Goal: Task Accomplishment & Management: Manage account settings

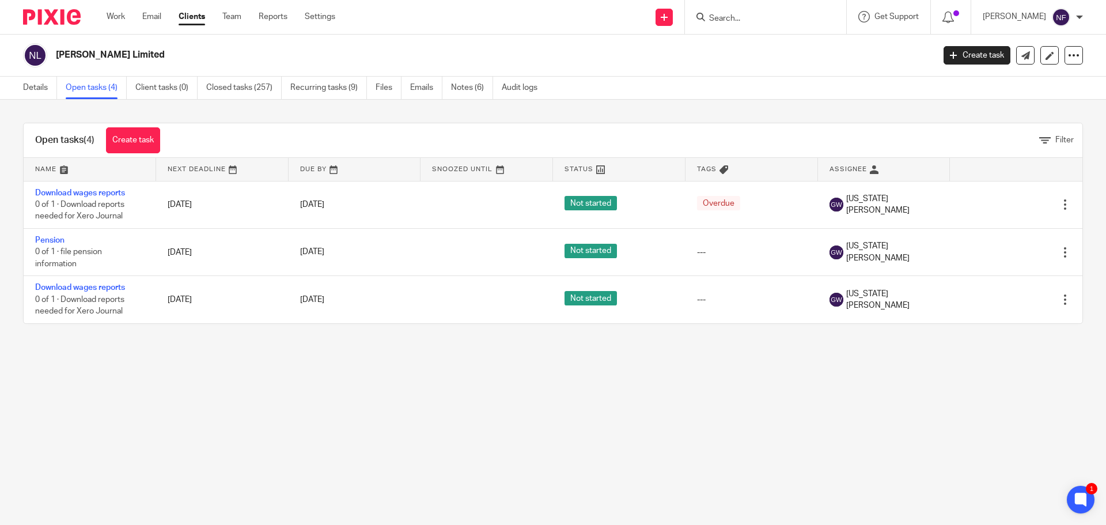
click at [759, 22] on input "Search" at bounding box center [760, 19] width 104 height 10
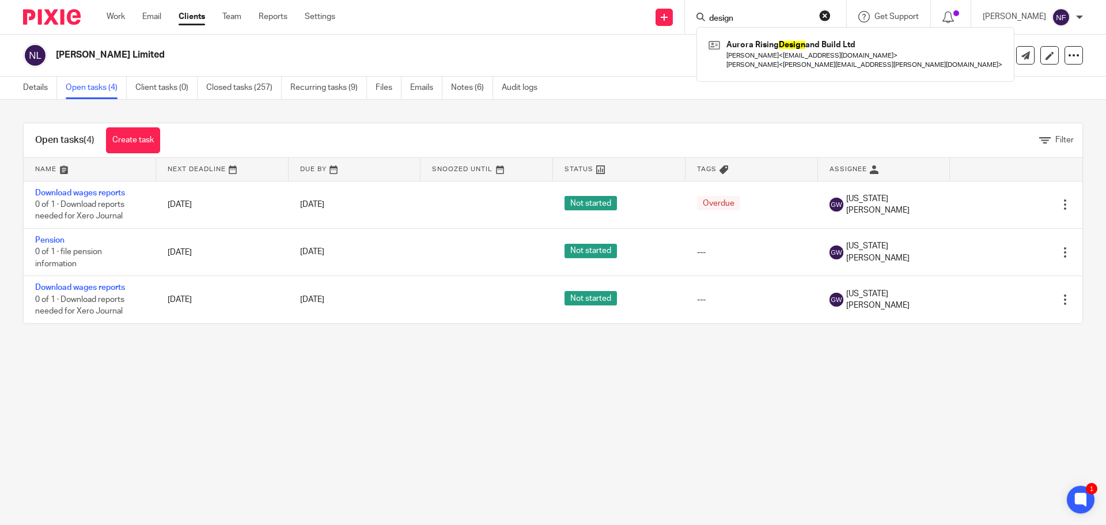
type input "design"
click button "submit" at bounding box center [0, 0] width 0 height 0
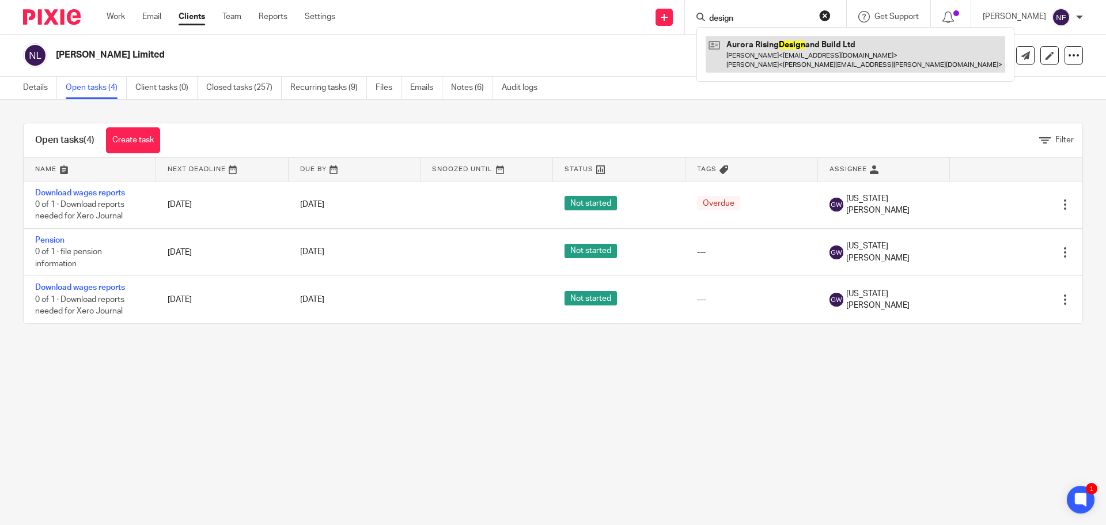
click at [760, 44] on link at bounding box center [856, 54] width 300 height 36
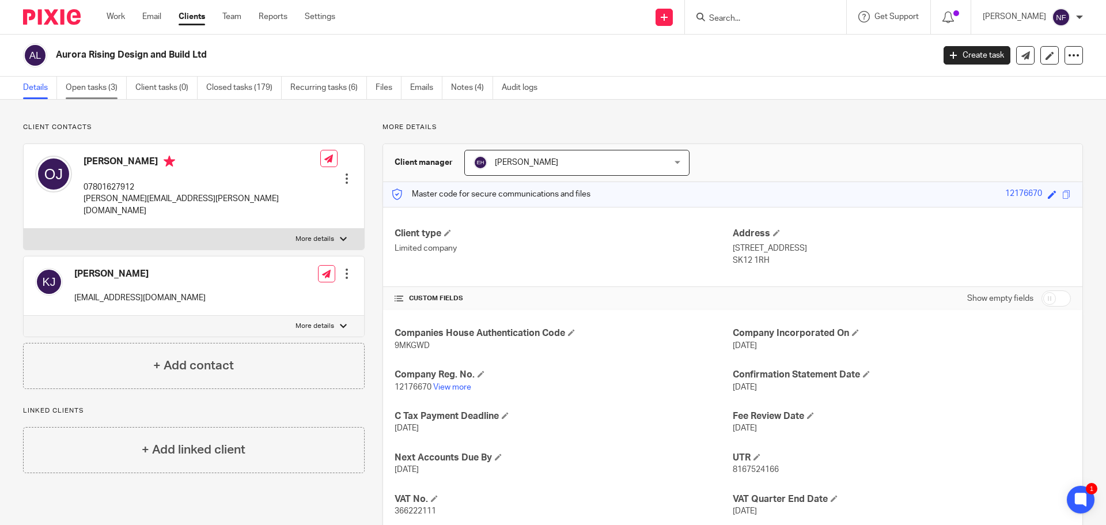
click at [89, 89] on link "Open tasks (3)" at bounding box center [96, 88] width 61 height 22
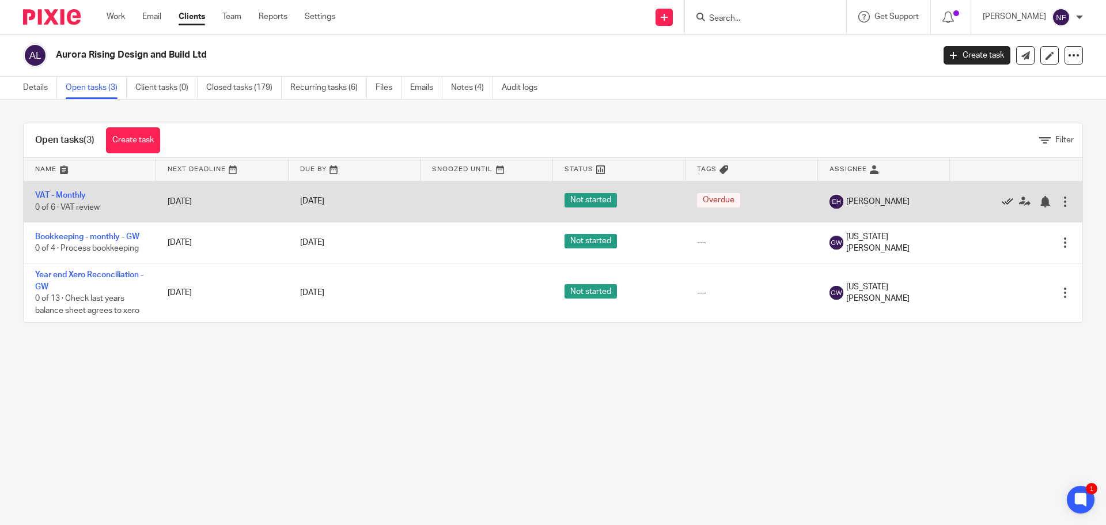
click at [1002, 202] on icon at bounding box center [1008, 202] width 12 height 12
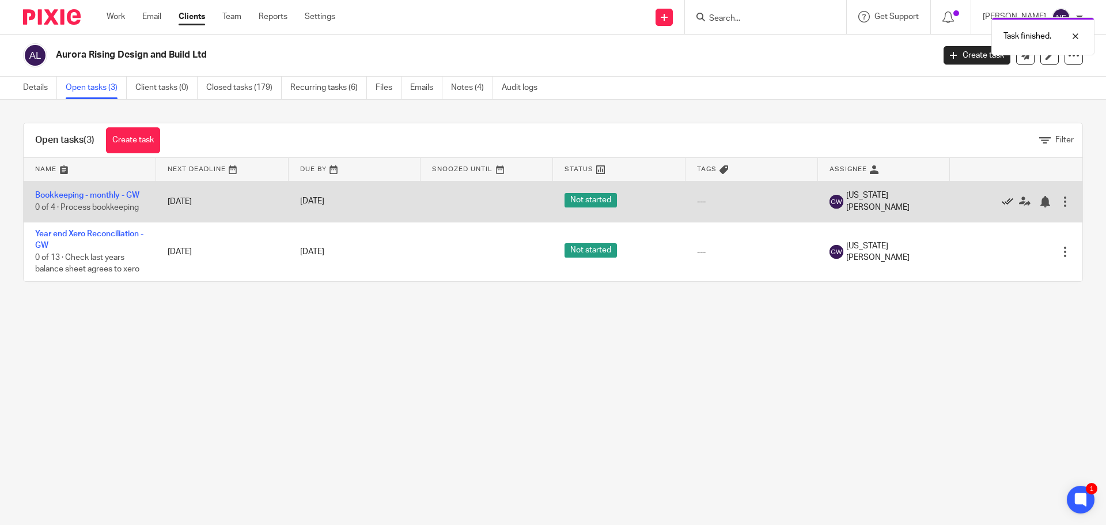
click at [1002, 202] on icon at bounding box center [1008, 202] width 12 height 12
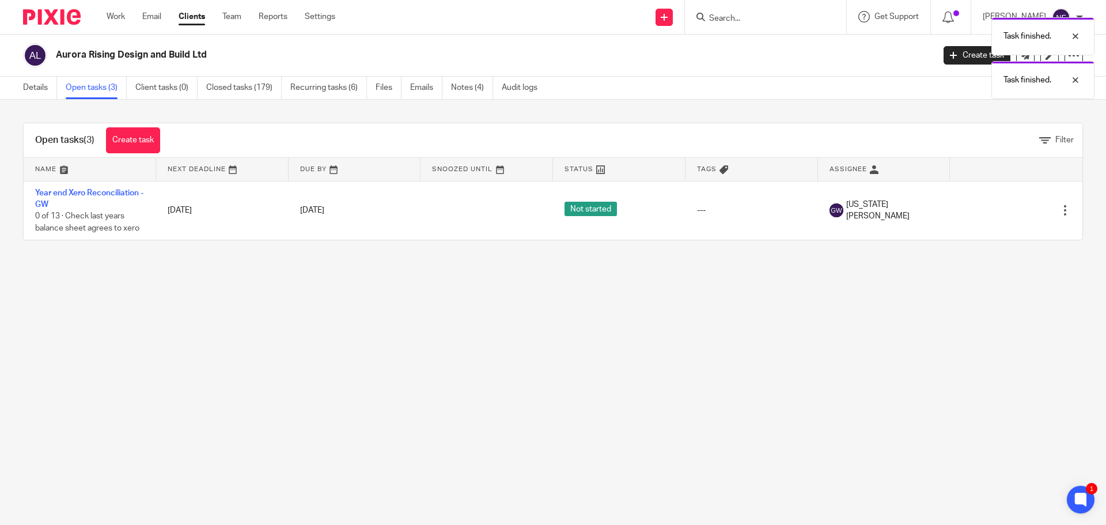
click at [754, 18] on div "Task finished. Task finished." at bounding box center [824, 56] width 542 height 88
click at [778, 18] on input "Search" at bounding box center [760, 19] width 104 height 10
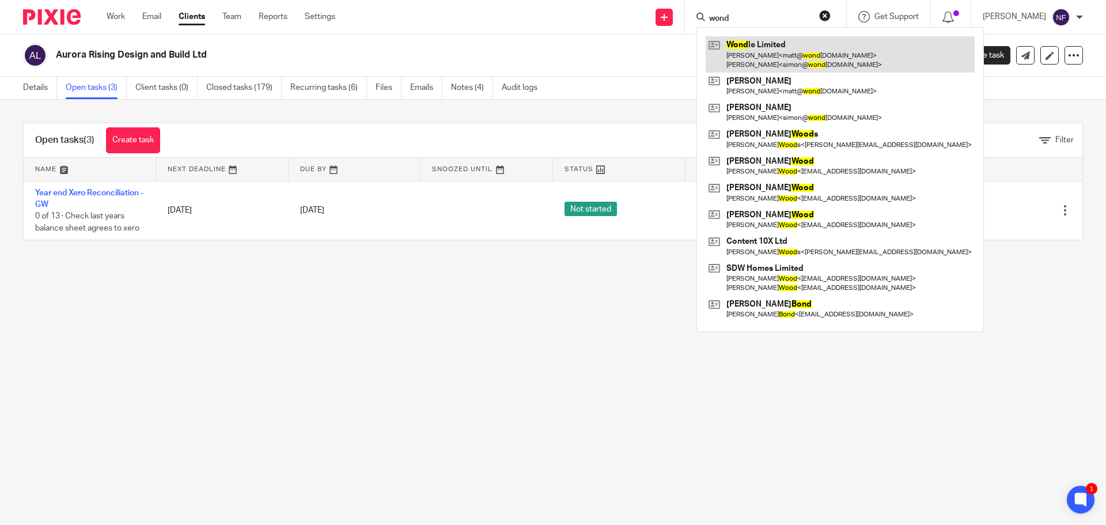
type input "wond"
click at [777, 62] on link at bounding box center [840, 54] width 269 height 36
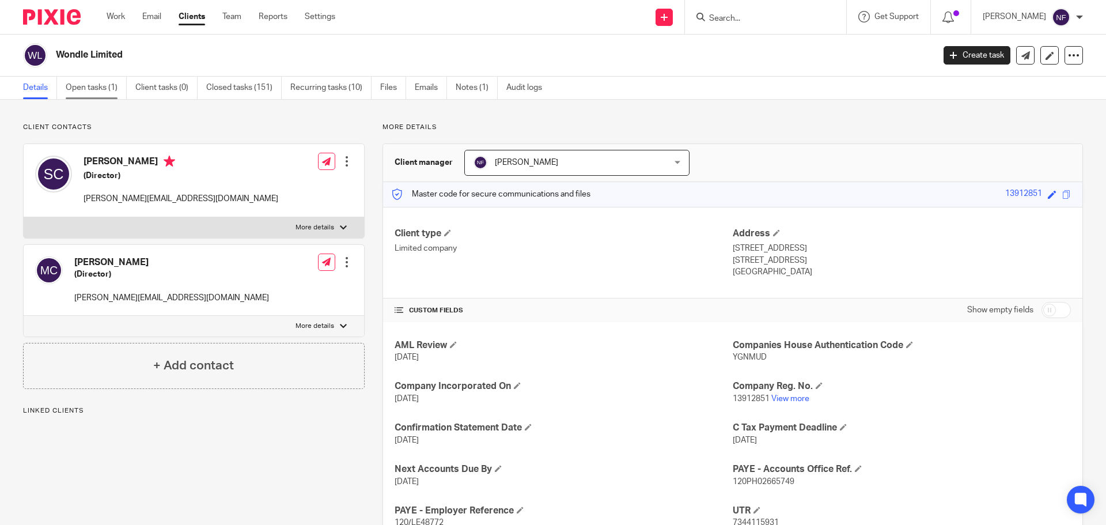
click at [99, 92] on link "Open tasks (1)" at bounding box center [96, 88] width 61 height 22
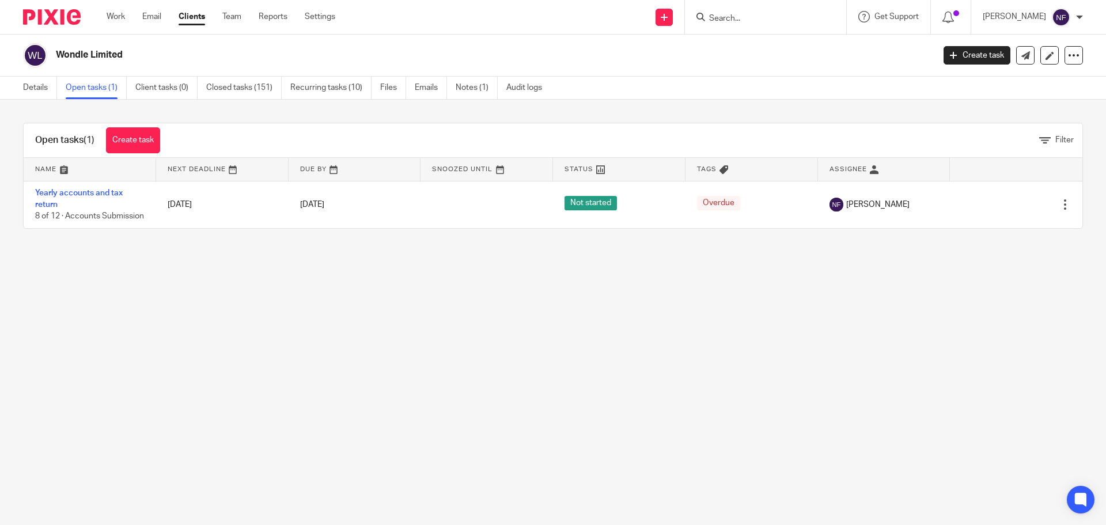
click at [750, 20] on input "Search" at bounding box center [760, 19] width 104 height 10
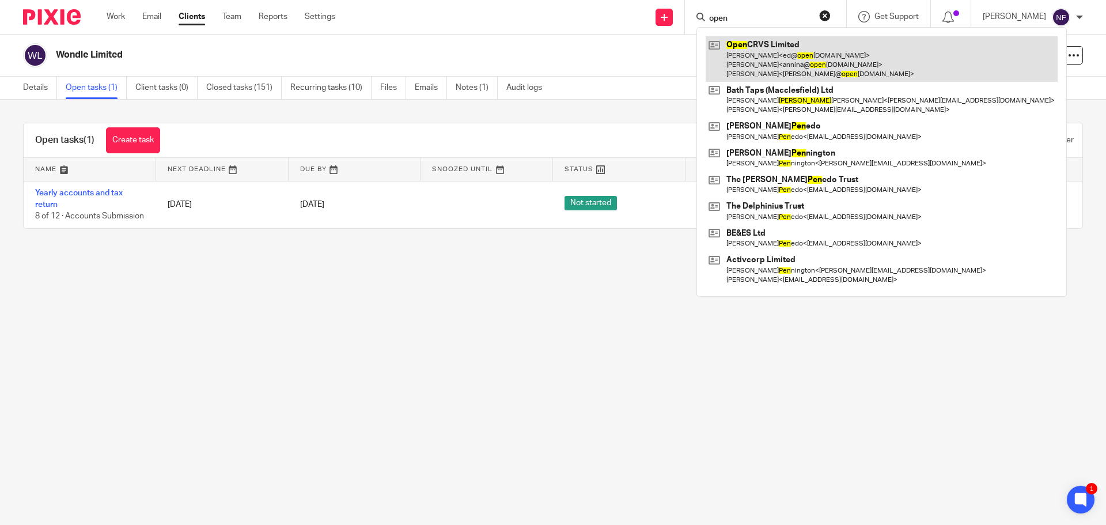
type input "open"
click at [766, 49] on link at bounding box center [882, 59] width 352 height 46
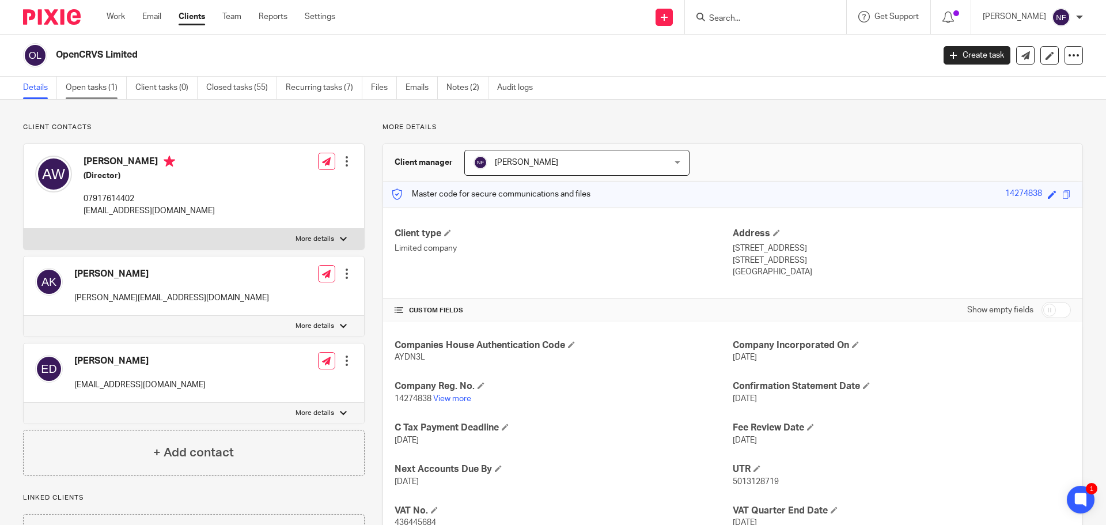
click at [87, 92] on link "Open tasks (1)" at bounding box center [96, 88] width 61 height 22
